Goal: Transaction & Acquisition: Purchase product/service

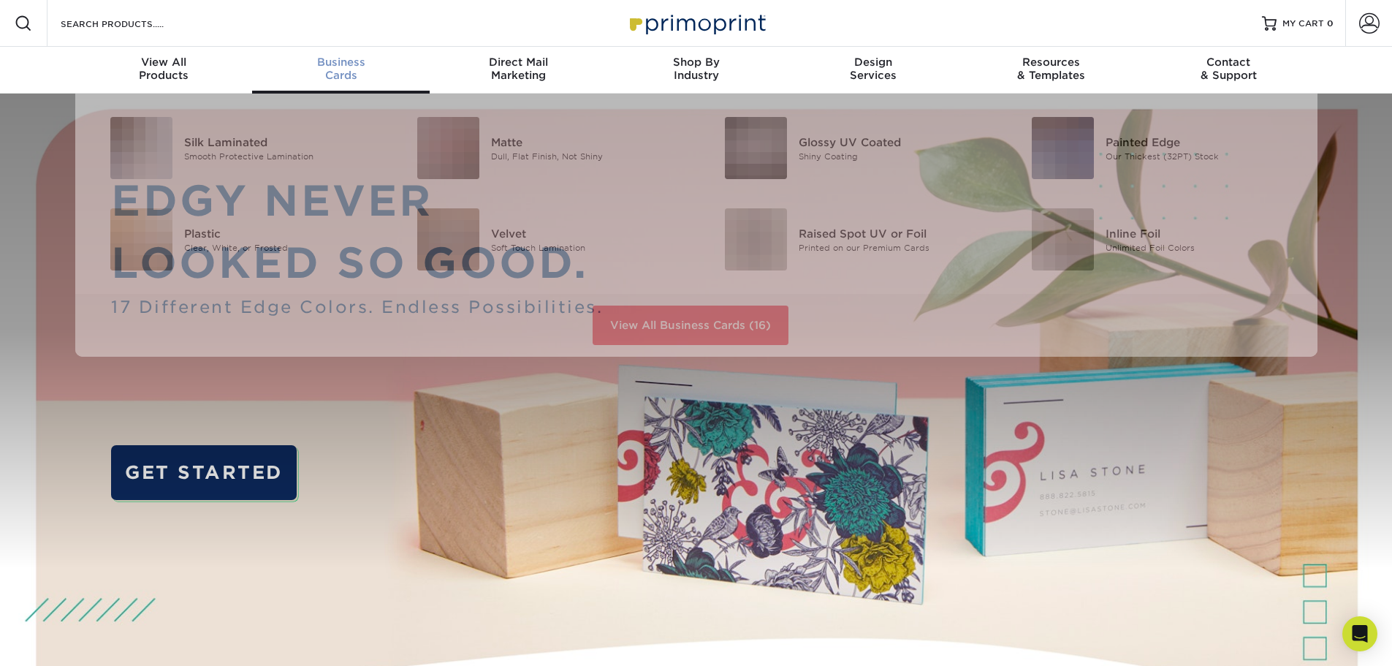
click at [342, 64] on span "Business" at bounding box center [341, 62] width 178 height 13
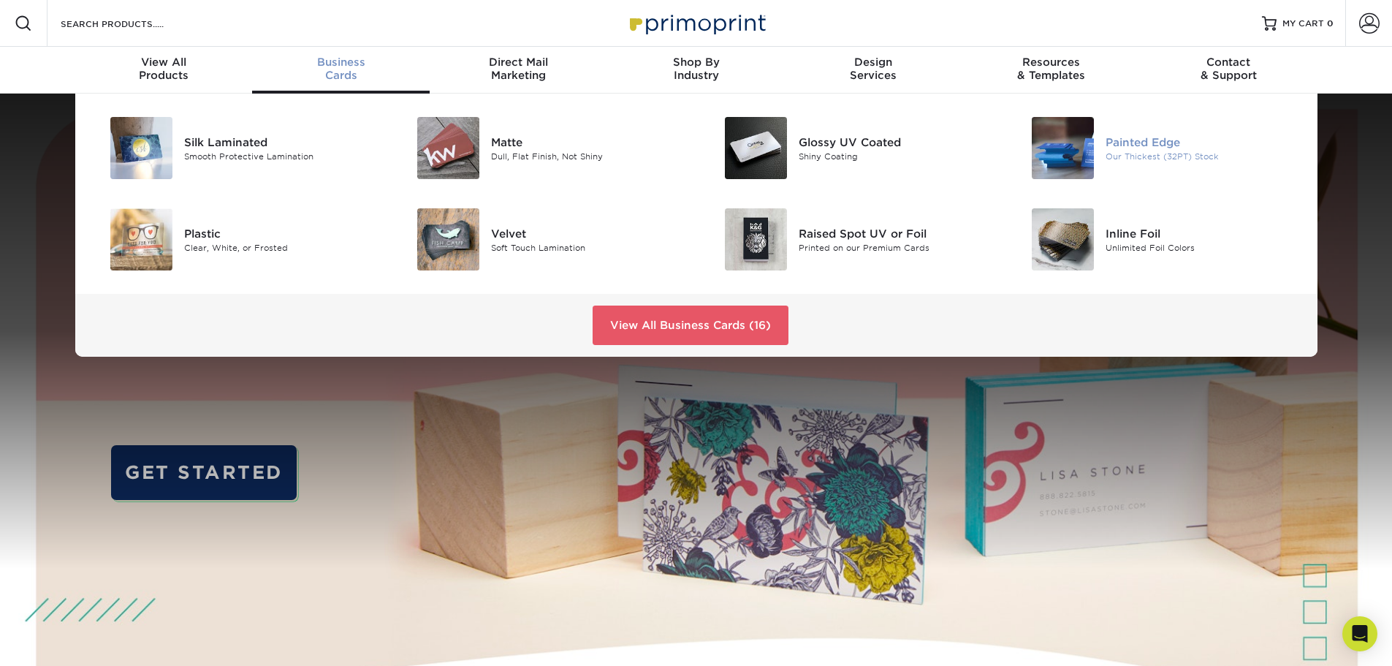
click at [1118, 141] on div "Painted Edge" at bounding box center [1203, 142] width 194 height 16
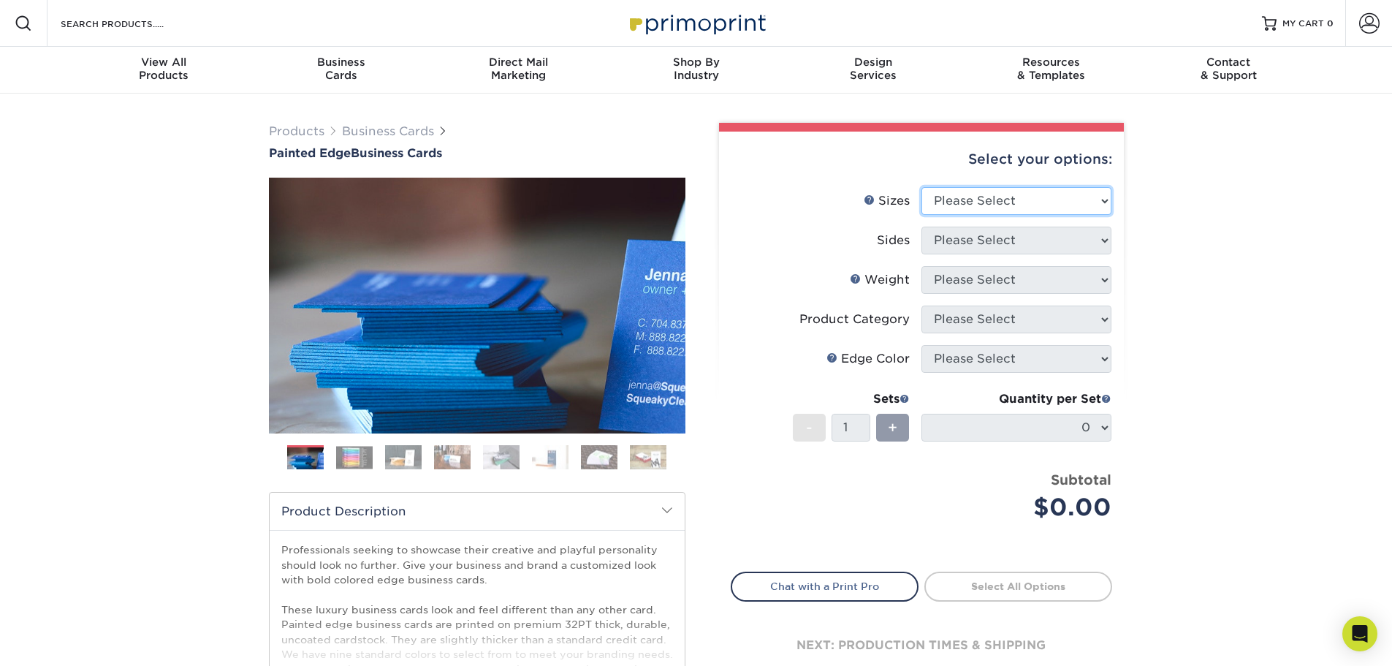
click at [1028, 200] on select "Please Select 2" x 3.5" - Standard 2.125" x 3.375" - European 2.5" x 2.5" - Squ…" at bounding box center [1017, 201] width 190 height 28
select select "2.00x3.50"
click at [922, 187] on select "Please Select 2" x 3.5" - Standard 2.125" x 3.375" - European 2.5" x 2.5" - Squ…" at bounding box center [1017, 201] width 190 height 28
click at [1009, 242] on select "Please Select Print Both Sides Print Front Only" at bounding box center [1017, 241] width 190 height 28
select select "13abbda7-1d64-4f25-8bb2-c179b224825d"
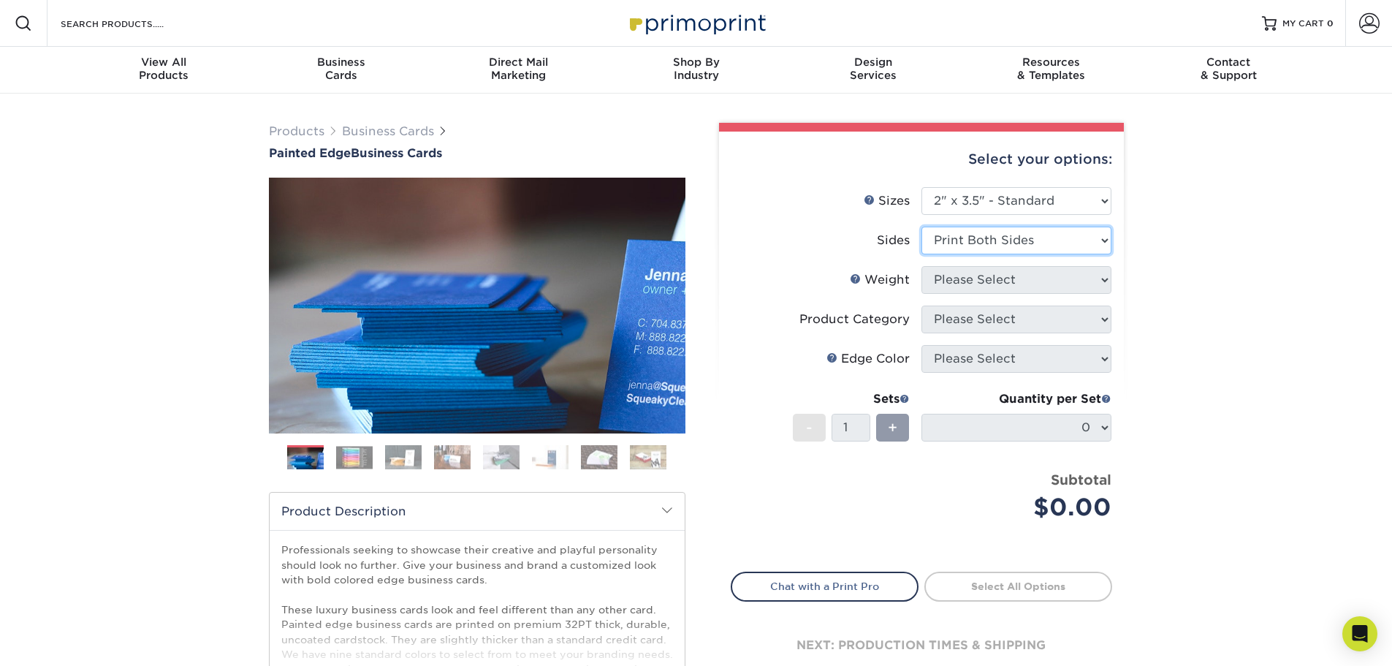
click at [922, 227] on select "Please Select Print Both Sides Print Front Only" at bounding box center [1017, 241] width 190 height 28
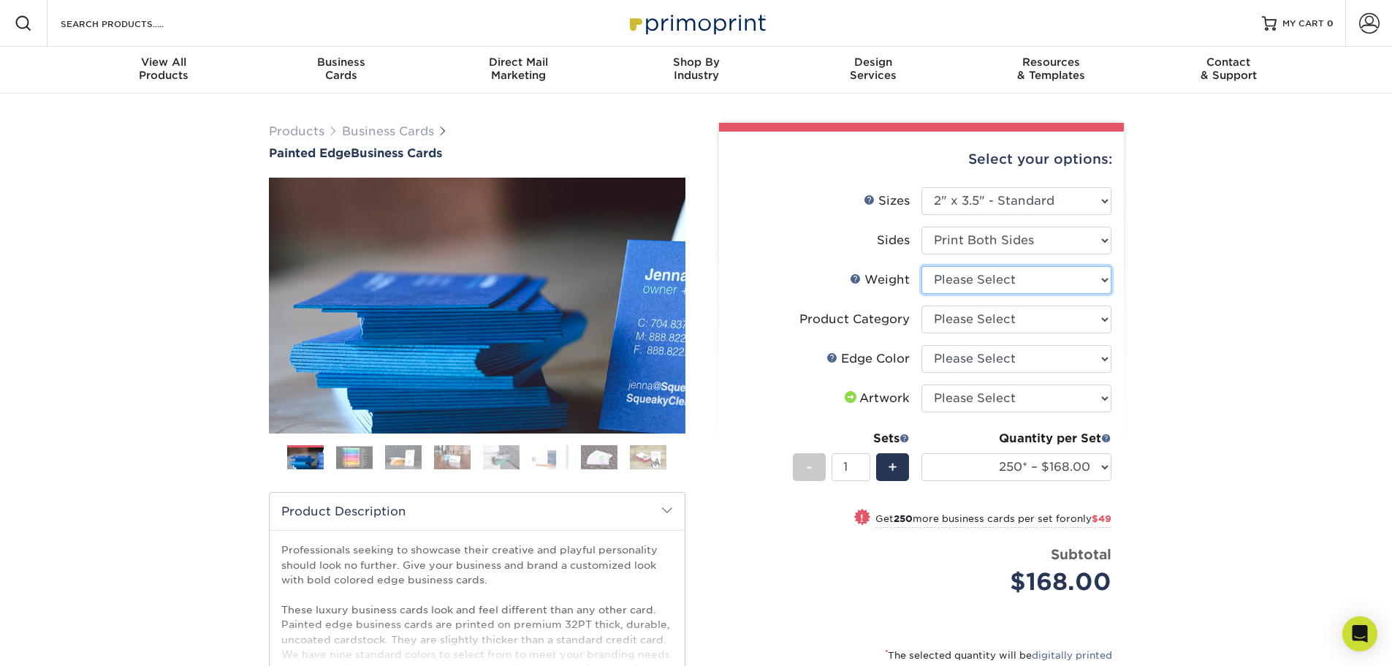
click at [1065, 282] on select "Please Select 32PTUC" at bounding box center [1017, 280] width 190 height 28
select select "32PTUC"
click at [922, 266] on select "Please Select 32PTUC" at bounding box center [1017, 280] width 190 height 28
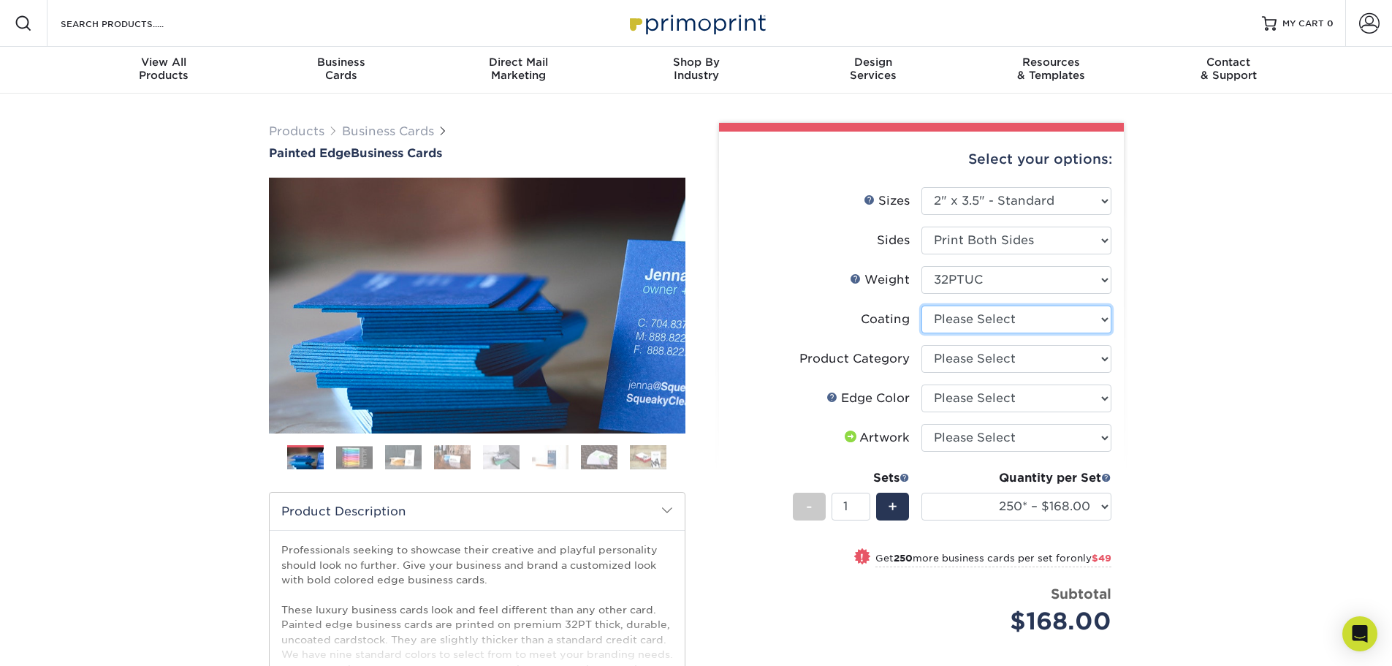
click at [1066, 322] on select at bounding box center [1017, 320] width 190 height 28
click at [1069, 357] on select "Please Select Business Cards" at bounding box center [1017, 359] width 190 height 28
select select "3b5148f1-0588-4f88-a218-97bcfdce65c1"
click at [922, 345] on select "Please Select Business Cards" at bounding box center [1017, 359] width 190 height 28
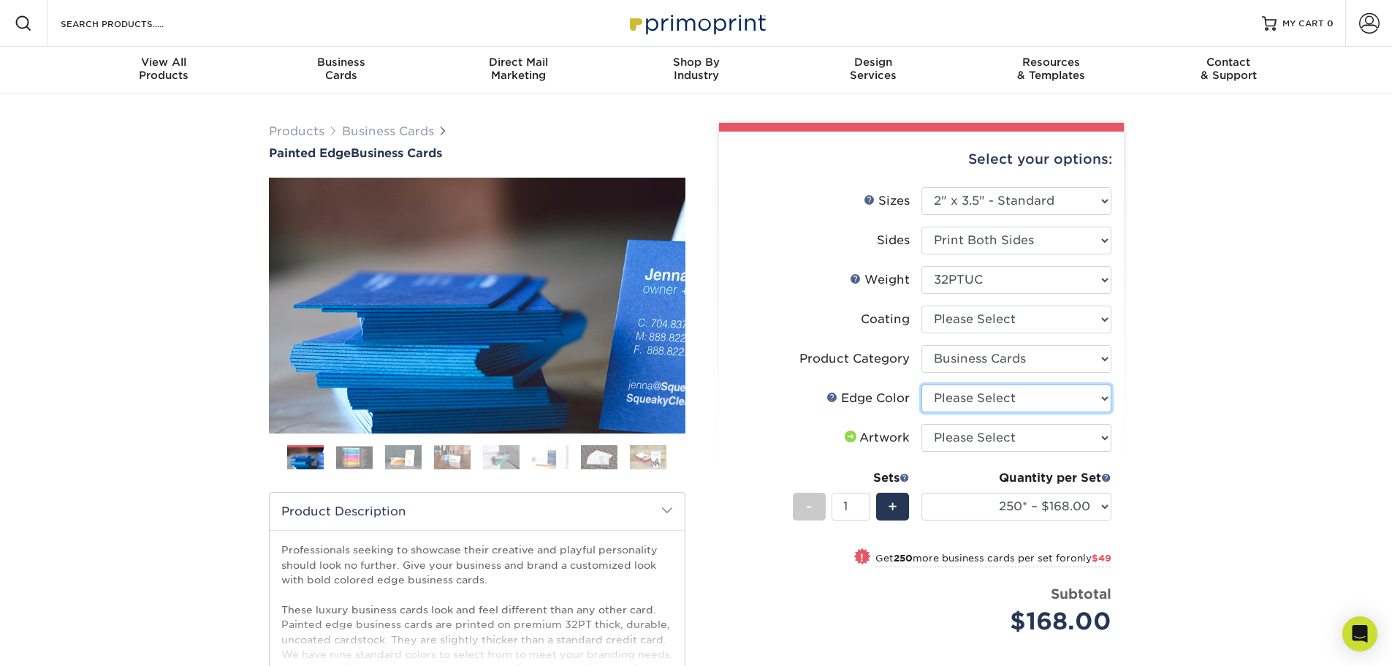
click at [1068, 399] on select "Please Select Charcoal Black Brown Blue Pearlescent Blue Pearlescent Gold Pearl…" at bounding box center [1017, 398] width 190 height 28
select select "84f43a64-87e1-46ad-aba1-d69946adcbfc"
click at [922, 384] on select "Please Select Charcoal Black Brown Blue Pearlescent Blue Pearlescent Gold Pearl…" at bounding box center [1017, 398] width 190 height 28
click at [1040, 438] on select "Please Select I will upload files I need a design - $100" at bounding box center [1017, 438] width 190 height 28
select select "upload"
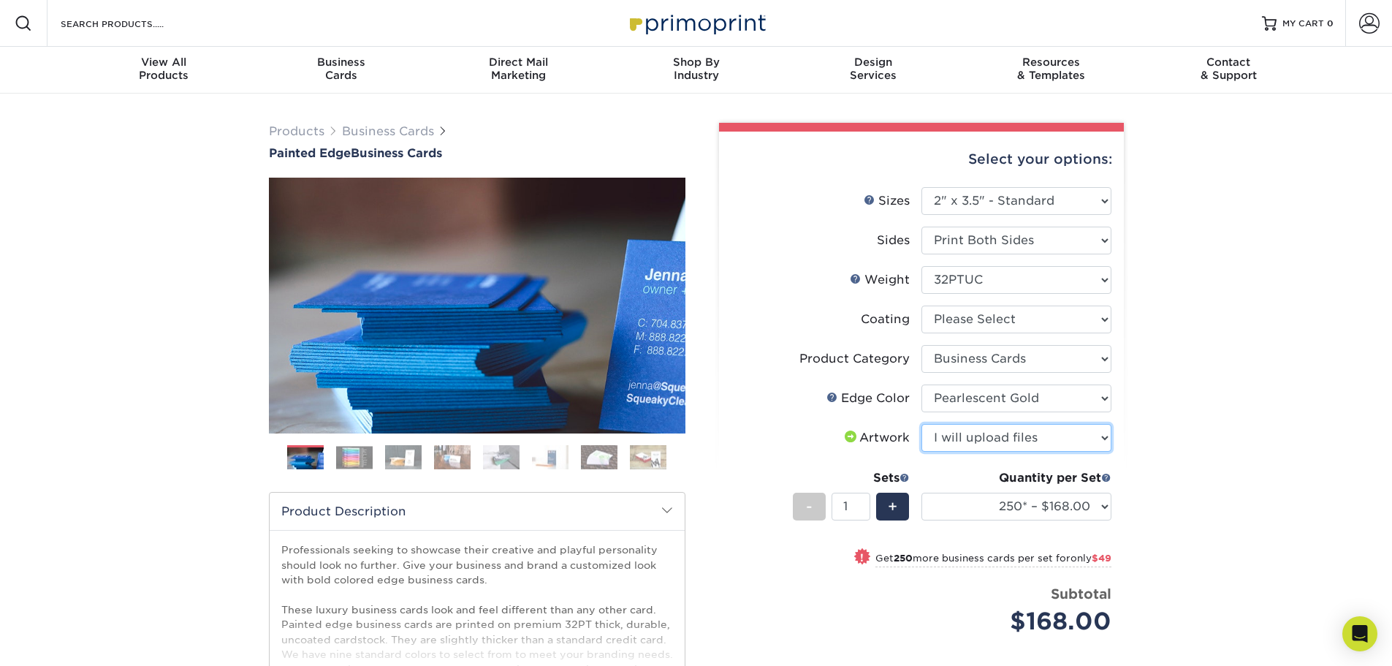
click at [922, 424] on select "Please Select I will upload files I need a design - $100" at bounding box center [1017, 438] width 190 height 28
